Goal: Information Seeking & Learning: Learn about a topic

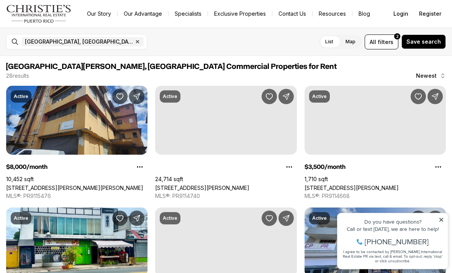
click at [441, 219] on icon at bounding box center [442, 220] width 4 height 4
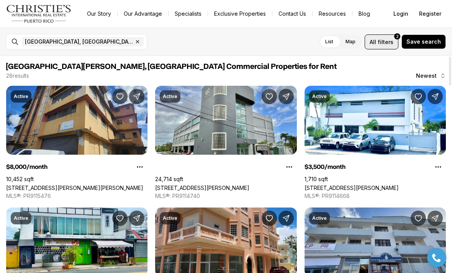
click at [392, 41] on span "filters" at bounding box center [386, 42] width 16 height 8
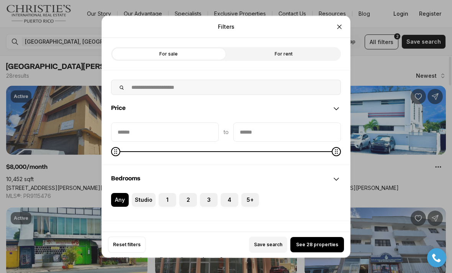
click at [196, 47] on label "For sale" at bounding box center [168, 54] width 115 height 14
click at [317, 248] on span "See 48 properties" at bounding box center [317, 245] width 42 height 6
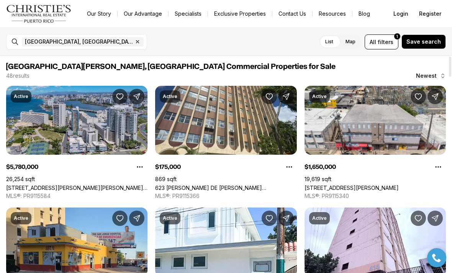
click at [120, 185] on link "[STREET_ADDRESS][PERSON_NAME][PERSON_NAME][PERSON_NAME]" at bounding box center [76, 188] width 141 height 7
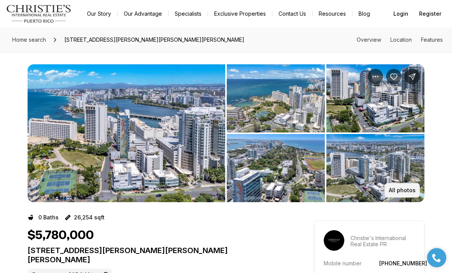
click at [403, 187] on p "All photos" at bounding box center [402, 190] width 27 height 6
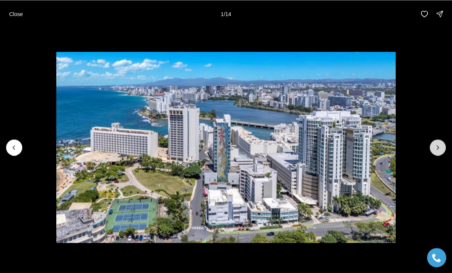
click at [434, 142] on button "Next slide" at bounding box center [438, 148] width 16 height 16
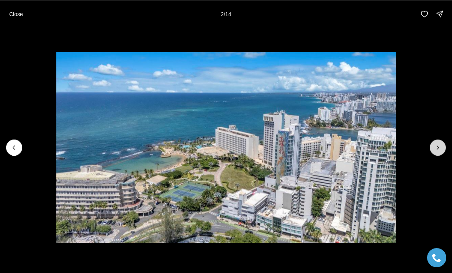
click at [435, 144] on icon "Next slide" at bounding box center [438, 148] width 8 height 8
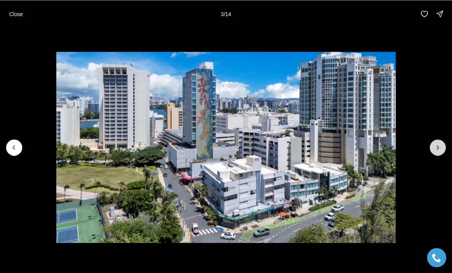
click at [436, 148] on icon "Next slide" at bounding box center [438, 148] width 8 height 8
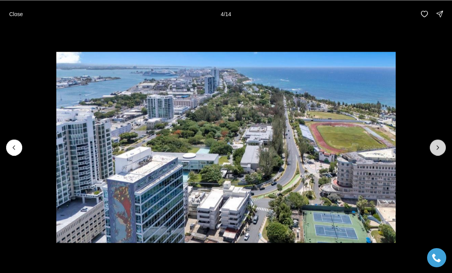
click at [434, 150] on icon "Next slide" at bounding box center [438, 148] width 8 height 8
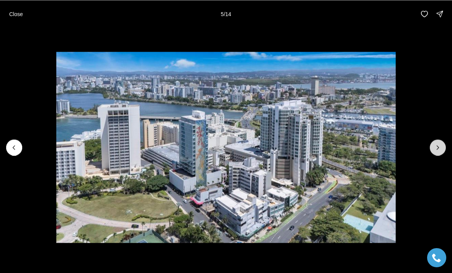
click at [434, 153] on button "Next slide" at bounding box center [438, 148] width 16 height 16
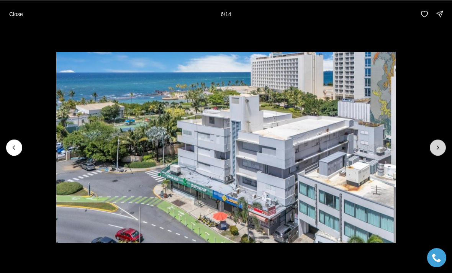
click at [433, 151] on button "Next slide" at bounding box center [438, 148] width 16 height 16
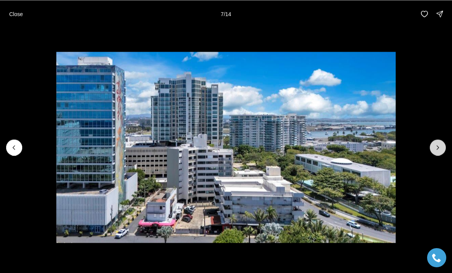
click at [436, 153] on button "Next slide" at bounding box center [438, 148] width 16 height 16
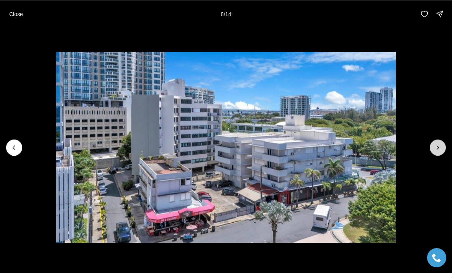
click at [436, 151] on icon "Next slide" at bounding box center [438, 148] width 8 height 8
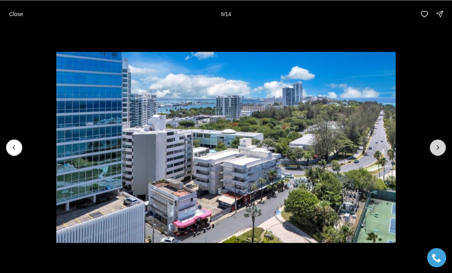
click at [437, 151] on icon "Next slide" at bounding box center [438, 148] width 8 height 8
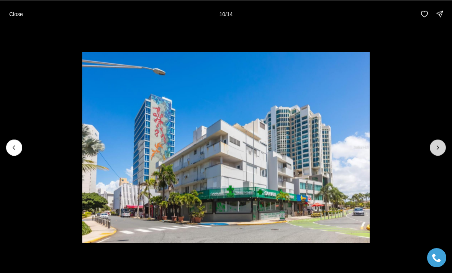
click at [435, 155] on button "Next slide" at bounding box center [438, 148] width 16 height 16
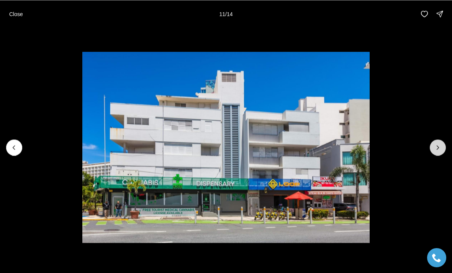
click at [434, 150] on icon "Next slide" at bounding box center [438, 148] width 8 height 8
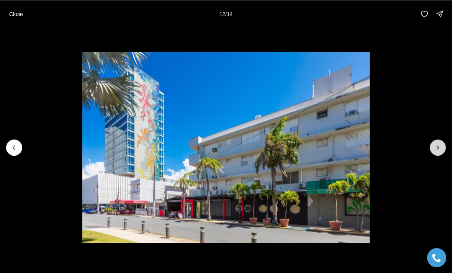
click at [439, 148] on icon "Next slide" at bounding box center [438, 148] width 8 height 8
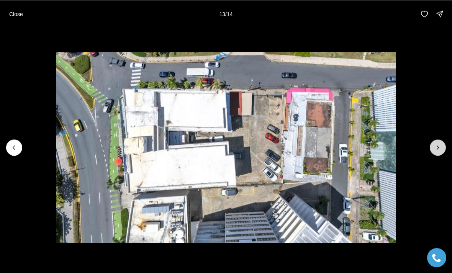
click at [439, 150] on icon "Next slide" at bounding box center [438, 148] width 8 height 8
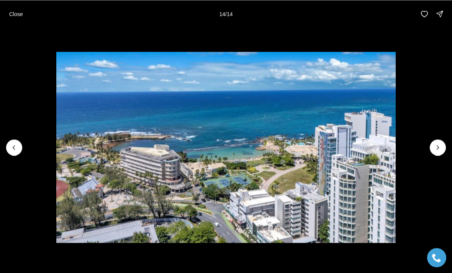
click at [439, 150] on div at bounding box center [438, 148] width 16 height 16
click at [11, 13] on p "Close" at bounding box center [16, 14] width 14 height 6
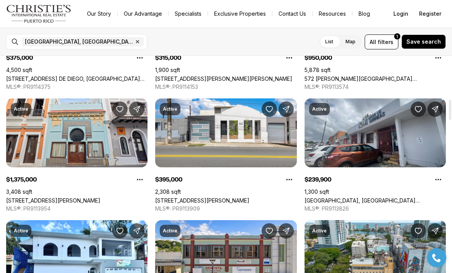
scroll to position [475, 0]
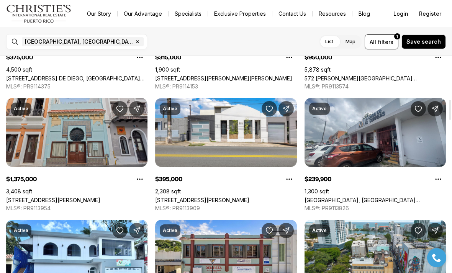
click at [22, 197] on link "311 CALLE DE LA FORTALEZA, SAN JUAN PR, 00901" at bounding box center [53, 200] width 94 height 7
